Goal: Task Accomplishment & Management: Use online tool/utility

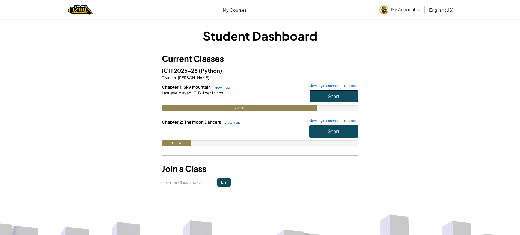
click at [337, 96] on span "Start" at bounding box center [333, 96] width 11 height 6
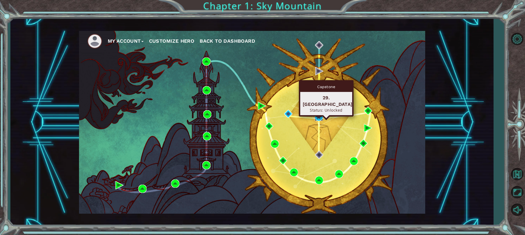
click at [320, 116] on img at bounding box center [318, 117] width 8 height 8
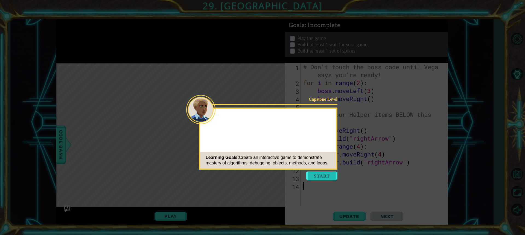
click at [317, 174] on button "Start" at bounding box center [321, 175] width 31 height 9
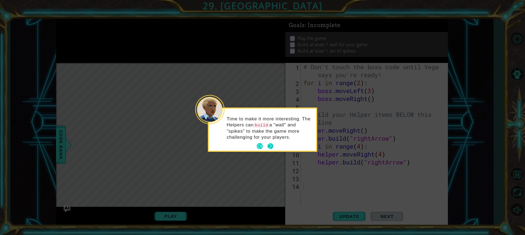
click at [270, 145] on button "Next" at bounding box center [270, 146] width 6 height 6
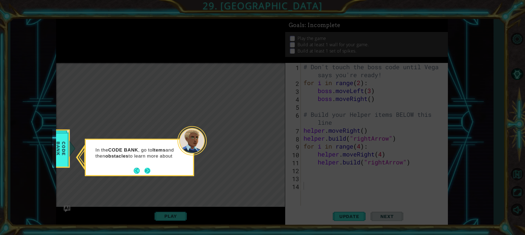
click at [150, 168] on button "Next" at bounding box center [147, 170] width 6 height 6
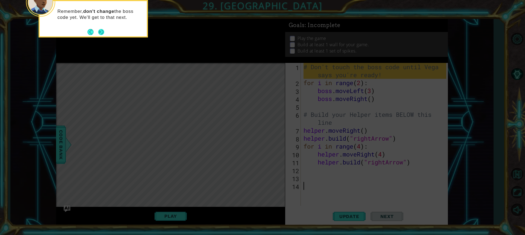
click at [101, 34] on button "Next" at bounding box center [101, 32] width 6 height 6
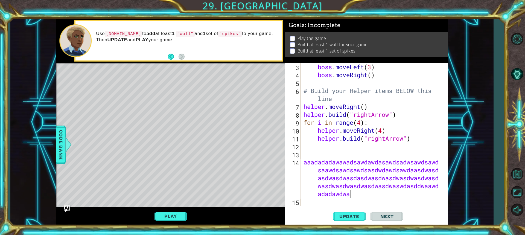
scroll to position [0, 24]
click at [356, 215] on span "Update" at bounding box center [349, 215] width 31 height 5
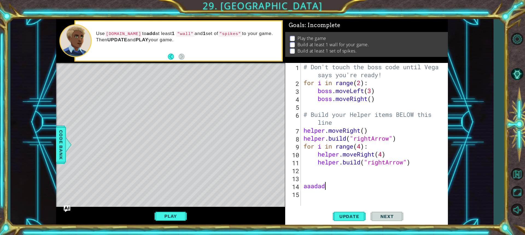
scroll to position [0, 0]
type textarea "a"
click at [169, 217] on button "Play" at bounding box center [170, 216] width 32 height 10
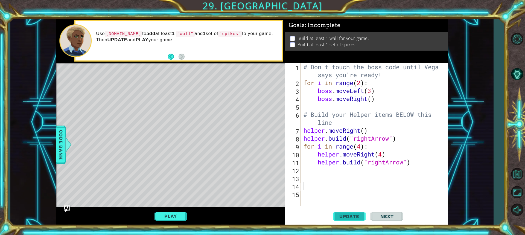
click at [355, 214] on span "Update" at bounding box center [349, 215] width 31 height 5
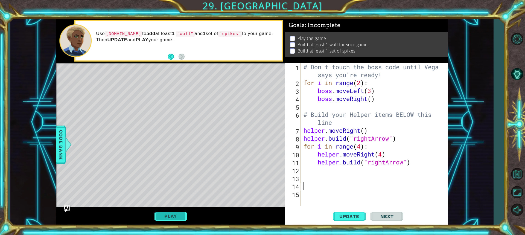
click at [176, 213] on button "Play" at bounding box center [170, 216] width 32 height 10
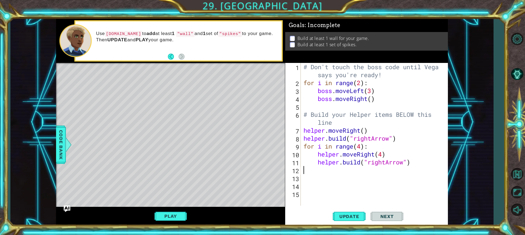
click at [302, 171] on div "# Don't touch the boss code until [PERSON_NAME] says you're ready! for i in ran…" at bounding box center [374, 134] width 144 height 143
click at [342, 218] on span "Update" at bounding box center [349, 215] width 31 height 5
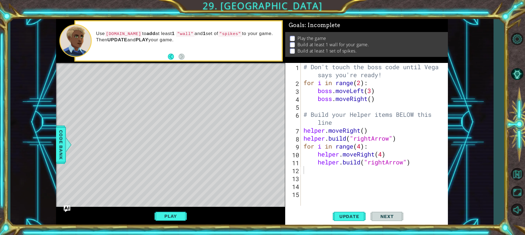
click at [400, 218] on button "Next" at bounding box center [386, 216] width 33 height 16
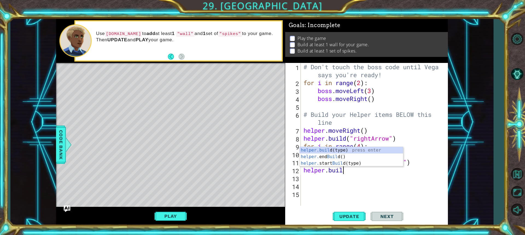
scroll to position [0, 2]
click at [330, 150] on div "[DOMAIN_NAME] (type) press enter helper. end Build () press enter helper. start…" at bounding box center [350, 163] width 103 height 33
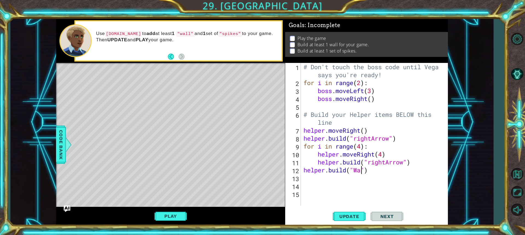
scroll to position [0, 3]
click at [343, 219] on span "Update" at bounding box center [349, 215] width 31 height 5
type textarea "[DOMAIN_NAME]("wall")"
click at [342, 210] on button "Update" at bounding box center [349, 216] width 33 height 16
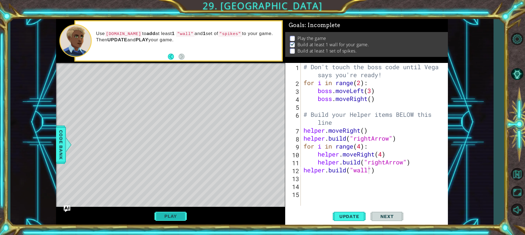
click at [174, 220] on button "Play" at bounding box center [170, 216] width 32 height 10
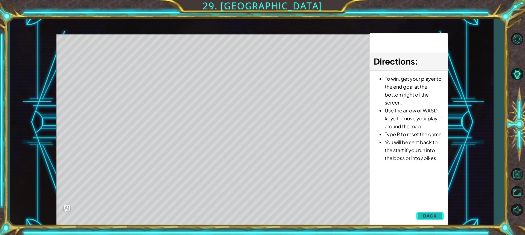
click at [443, 216] on button "Back" at bounding box center [430, 215] width 28 height 11
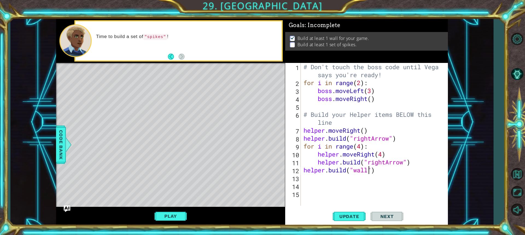
click at [295, 180] on div "13" at bounding box center [293, 179] width 14 height 8
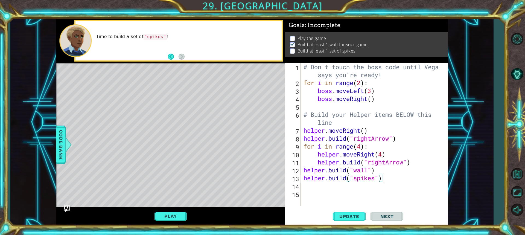
scroll to position [0, 3]
type textarea "[DOMAIN_NAME]("spikes")"
click at [351, 220] on button "Update" at bounding box center [349, 216] width 33 height 16
click at [172, 215] on button "Play" at bounding box center [170, 216] width 32 height 10
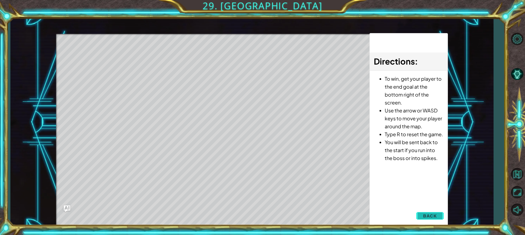
click at [418, 219] on button "Back" at bounding box center [430, 215] width 28 height 11
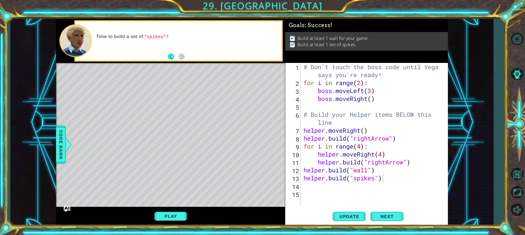
click at [227, 84] on div "Level Map" at bounding box center [182, 143] width 252 height 161
click at [393, 212] on button "Next" at bounding box center [386, 216] width 33 height 16
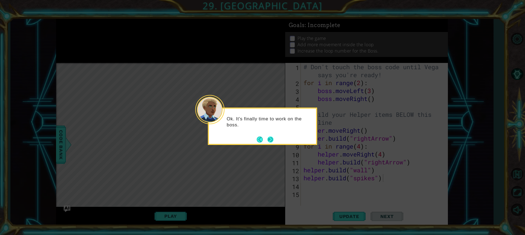
click at [273, 138] on button "Next" at bounding box center [270, 139] width 6 height 6
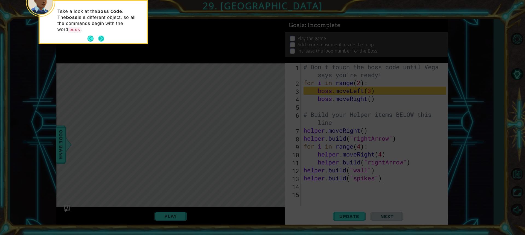
click at [99, 36] on button "Next" at bounding box center [101, 39] width 6 height 6
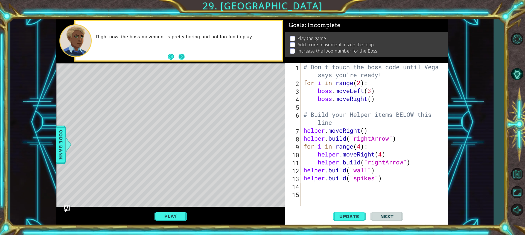
click at [184, 55] on button "Next" at bounding box center [181, 57] width 6 height 6
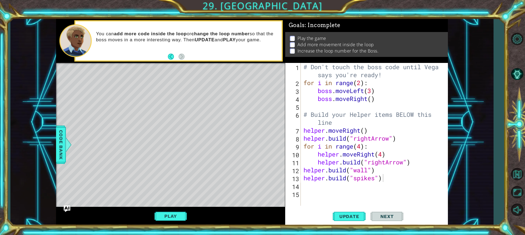
click at [228, 122] on div "Level Map" at bounding box center [182, 143] width 252 height 161
click at [348, 213] on span "Update" at bounding box center [349, 215] width 31 height 5
click at [183, 213] on button "Play" at bounding box center [170, 216] width 32 height 10
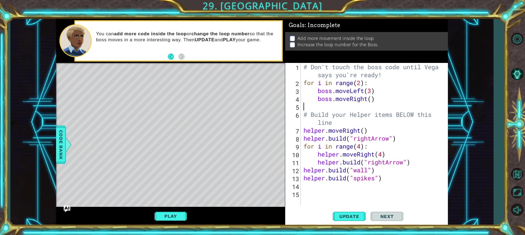
click at [320, 103] on div "# Don't touch the boss code until [PERSON_NAME] says you're ready! for i in ran…" at bounding box center [375, 146] width 146 height 166
click at [368, 84] on div "# Don't touch the boss code until [PERSON_NAME] says you're ready! for i in ran…" at bounding box center [375, 146] width 146 height 166
type textarea "for i in range(2):"
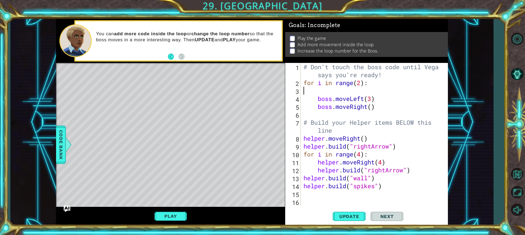
type textarea "for i in range(2):"
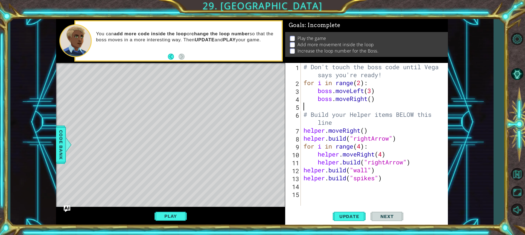
click at [318, 104] on div "# Don't touch the boss code until [PERSON_NAME] says you're ready! for i in ran…" at bounding box center [375, 146] width 146 height 166
type textarea "boss.moveRight()"
click at [336, 218] on span "Update" at bounding box center [349, 215] width 31 height 5
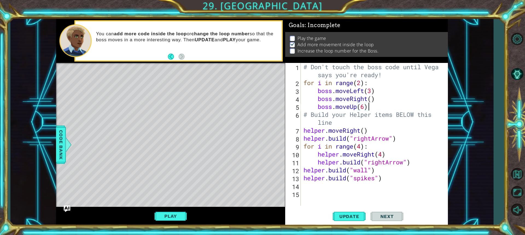
click at [179, 217] on button "Play" at bounding box center [170, 216] width 32 height 10
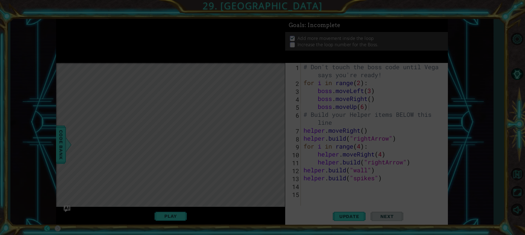
scroll to position [0, 0]
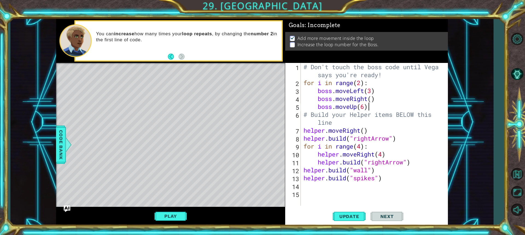
click at [363, 83] on div "# Don't touch the boss code until [PERSON_NAME] says you're ready! for i in ran…" at bounding box center [375, 146] width 146 height 166
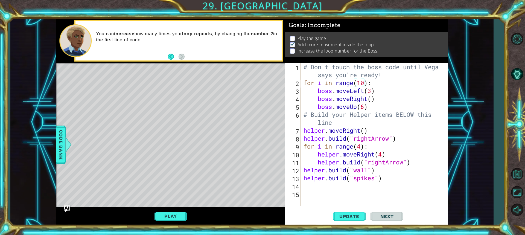
scroll to position [0, 3]
type textarea "for i in range(100):"
click at [358, 211] on button "Update" at bounding box center [349, 216] width 33 height 16
click at [178, 212] on button "Play" at bounding box center [170, 216] width 32 height 10
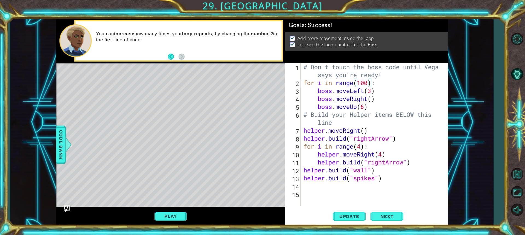
scroll to position [0, 0]
click at [375, 210] on button "Next" at bounding box center [386, 216] width 33 height 16
click at [376, 215] on body "1 ההההההההההההההההההההההההההההההההההההההההההההההההההההההההההההההההההההההההההההה…" at bounding box center [262, 117] width 525 height 235
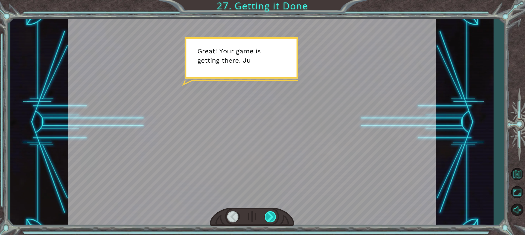
click at [270, 211] on div at bounding box center [270, 216] width 12 height 11
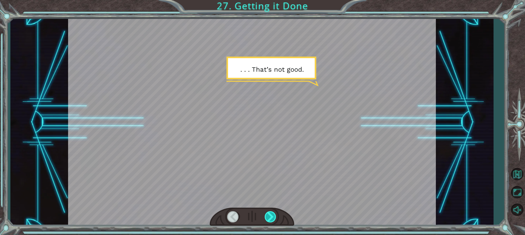
click at [270, 216] on div at bounding box center [270, 216] width 12 height 11
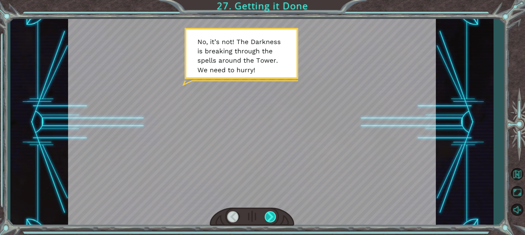
click at [267, 216] on div at bounding box center [270, 216] width 12 height 11
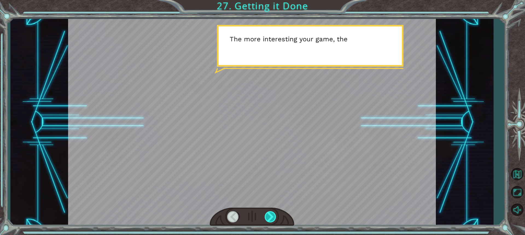
click at [269, 219] on div at bounding box center [270, 216] width 12 height 11
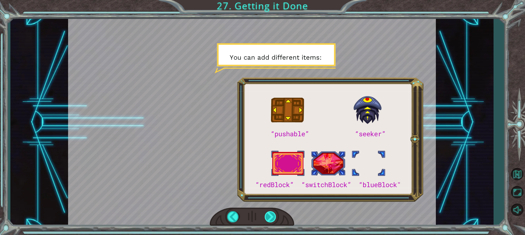
click at [270, 213] on div at bounding box center [270, 216] width 12 height 11
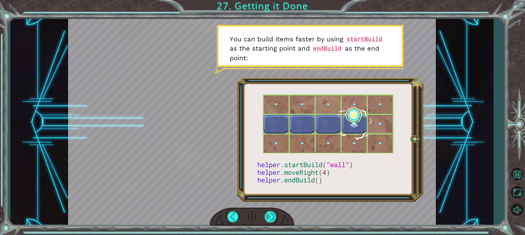
click at [270, 213] on div at bounding box center [270, 216] width 12 height 11
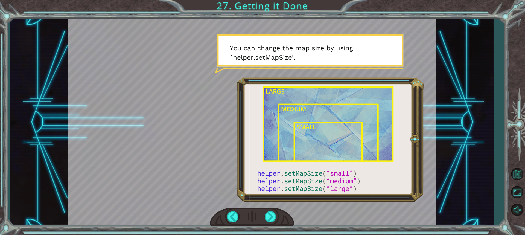
click at [270, 211] on div at bounding box center [252, 216] width 84 height 19
click at [270, 214] on div at bounding box center [270, 216] width 12 height 11
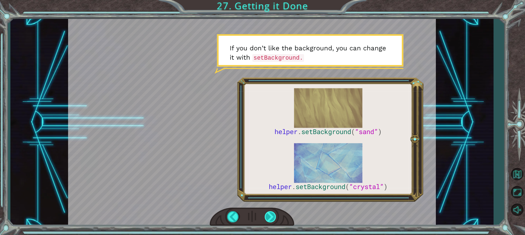
click at [270, 215] on div at bounding box center [270, 216] width 12 height 11
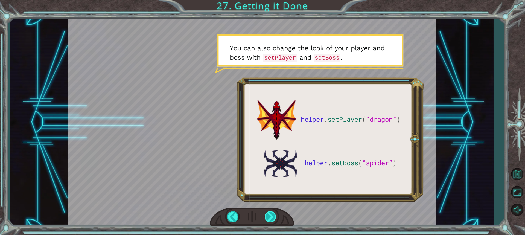
click at [272, 219] on div at bounding box center [270, 216] width 12 height 11
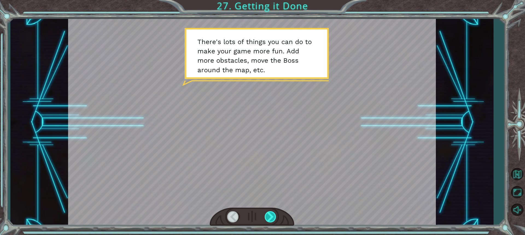
click at [267, 219] on div at bounding box center [270, 216] width 12 height 11
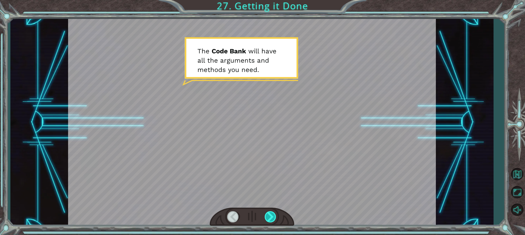
click at [267, 219] on div at bounding box center [270, 216] width 12 height 11
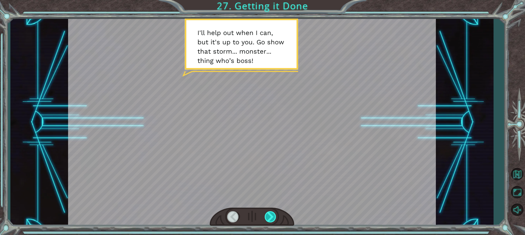
click at [267, 219] on div at bounding box center [270, 216] width 12 height 11
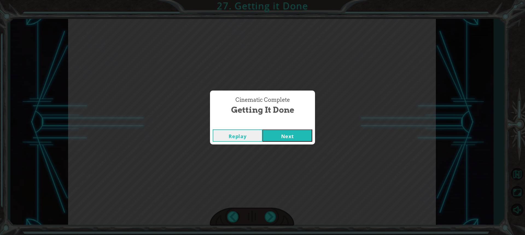
click at [285, 137] on button "Next" at bounding box center [287, 135] width 50 height 12
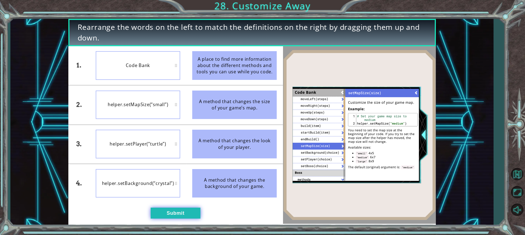
click at [169, 214] on button "Submit" at bounding box center [176, 212] width 50 height 11
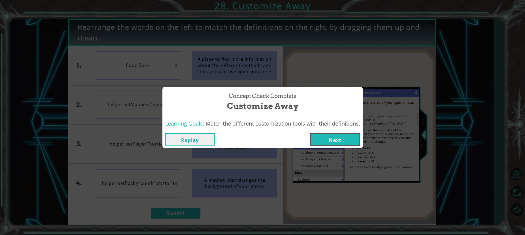
click at [319, 137] on button "Next" at bounding box center [335, 139] width 50 height 12
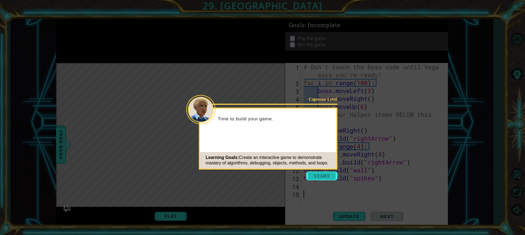
click at [323, 174] on button "Start" at bounding box center [321, 175] width 31 height 9
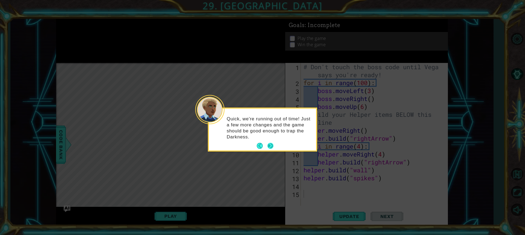
click at [267, 145] on button "Next" at bounding box center [270, 146] width 6 height 6
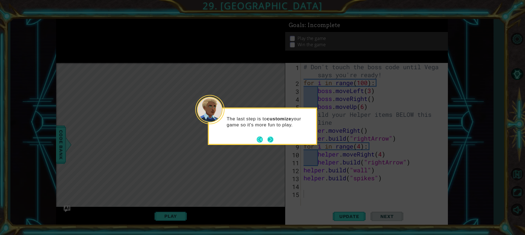
click at [269, 141] on button "Next" at bounding box center [270, 139] width 6 height 6
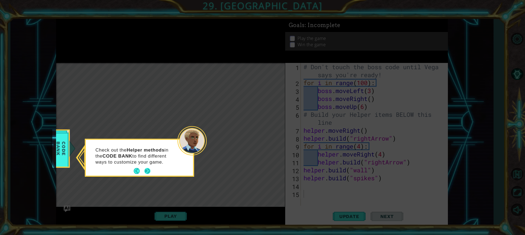
click at [148, 169] on button "Next" at bounding box center [147, 171] width 6 height 6
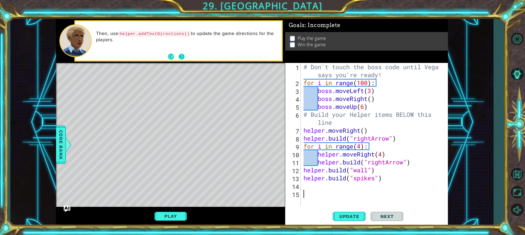
click at [180, 57] on button "Next" at bounding box center [181, 57] width 6 height 6
click at [301, 96] on div "1 2 3 4 5 6 7 8 9 10 11 12 13 14 15 # Don't touch the boss code until [PERSON_N…" at bounding box center [365, 134] width 161 height 143
click at [304, 97] on div "# Don't touch the boss code until [PERSON_NAME] says you're ready! for i in ran…" at bounding box center [375, 146] width 146 height 166
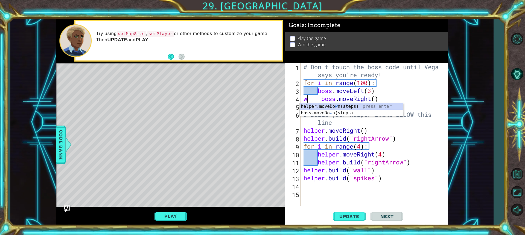
type textarea "boss.moveRight()"
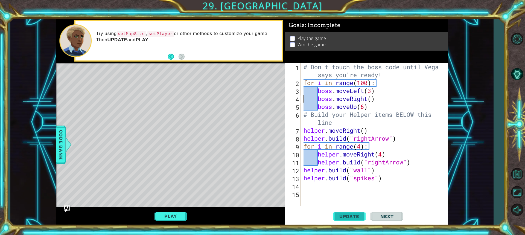
click at [355, 216] on span "Update" at bounding box center [349, 215] width 31 height 5
click at [170, 216] on button "Play" at bounding box center [170, 216] width 32 height 10
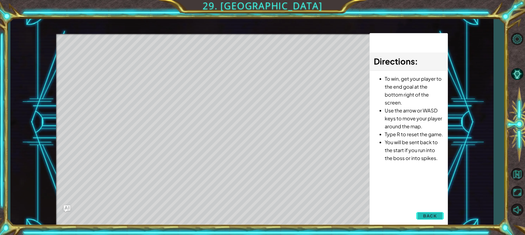
click at [419, 216] on button "Back" at bounding box center [430, 215] width 28 height 11
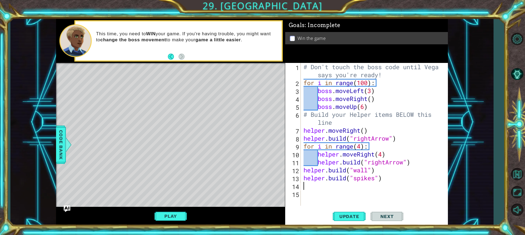
click at [305, 185] on div "# Don't touch the boss code until [PERSON_NAME] says you're ready! for i in ran…" at bounding box center [375, 146] width 146 height 166
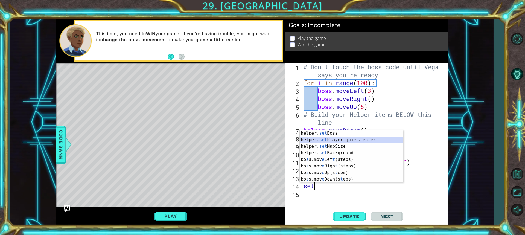
click at [322, 137] on div "helper. set Boss press enter helper. set Player press enter helper. set MapSize…" at bounding box center [350, 163] width 103 height 66
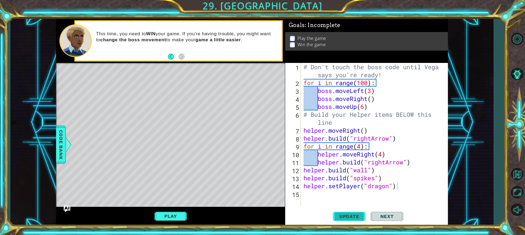
click at [353, 217] on span "Update" at bounding box center [349, 215] width 31 height 5
click at [167, 212] on button "Play" at bounding box center [170, 216] width 32 height 10
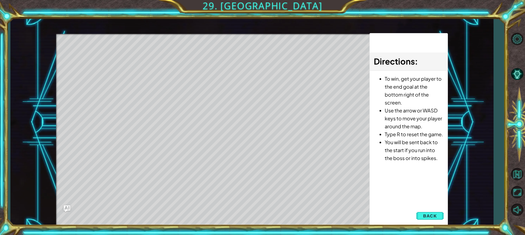
click at [416, 215] on div "Directions : To win, get your player to the end goal at the bottom right of the…" at bounding box center [408, 129] width 78 height 193
click at [418, 211] on button "Back" at bounding box center [430, 215] width 28 height 11
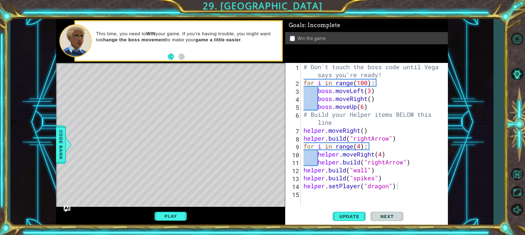
type textarea "# Don't touch the boss code until [PERSON_NAME] says you're ready!"
click at [399, 63] on div "# Don't touch the boss code until [PERSON_NAME] says you're ready! for i in ran…" at bounding box center [375, 146] width 146 height 166
